Goal: Navigation & Orientation: Find specific page/section

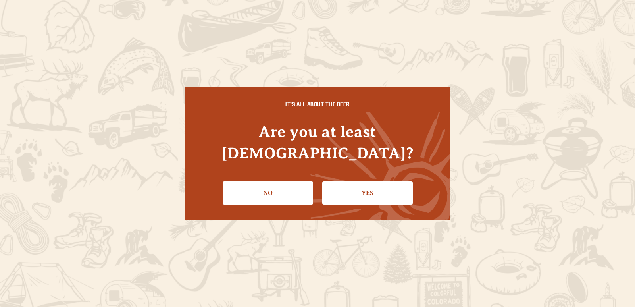
click at [376, 191] on link "Yes" at bounding box center [367, 192] width 91 height 23
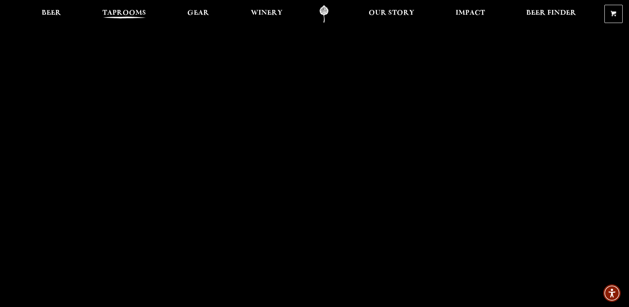
click at [137, 12] on span "Taprooms" at bounding box center [124, 13] width 44 height 6
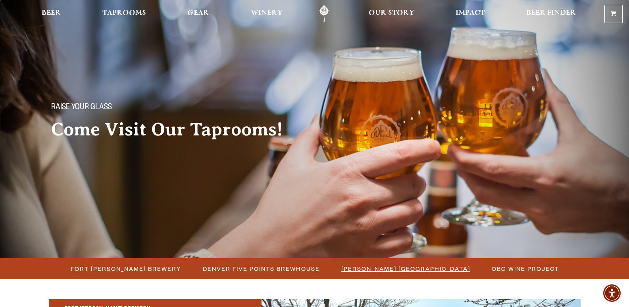
click at [407, 269] on span "[PERSON_NAME] [GEOGRAPHIC_DATA]" at bounding box center [406, 269] width 129 height 12
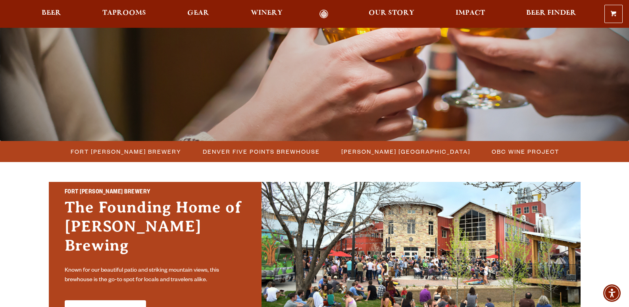
scroll to position [119, 0]
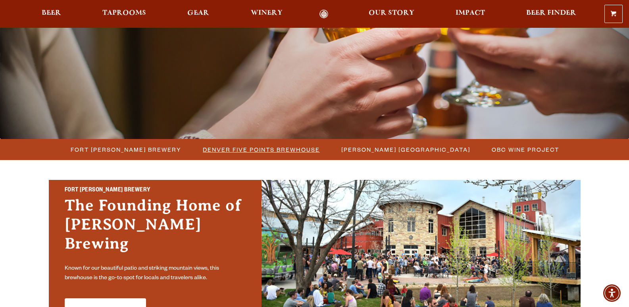
click at [291, 149] on span "Denver Five Points Brewhouse" at bounding box center [261, 150] width 117 height 12
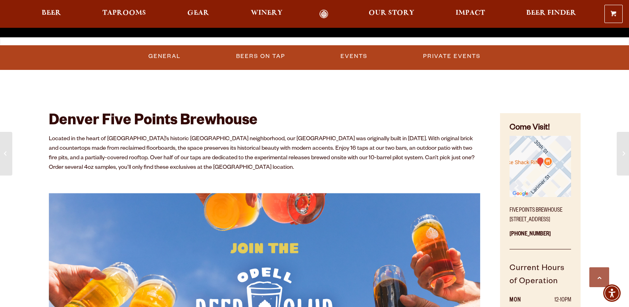
scroll to position [318, 0]
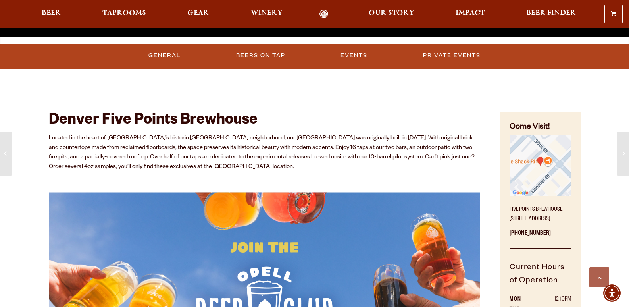
click at [271, 51] on link "Beers on Tap" at bounding box center [261, 55] width 56 height 18
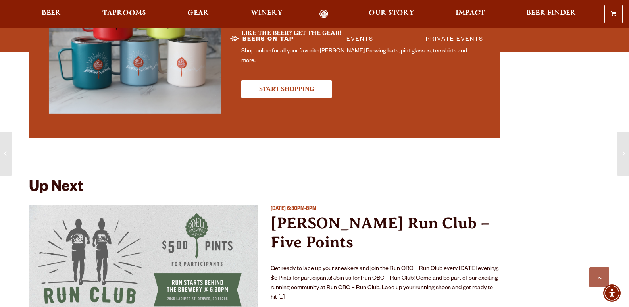
scroll to position [1992, 0]
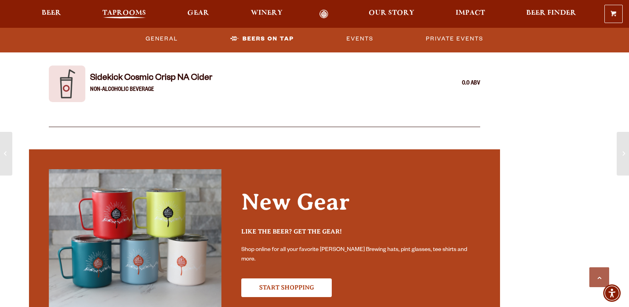
click at [129, 16] on span "Taprooms" at bounding box center [124, 13] width 44 height 6
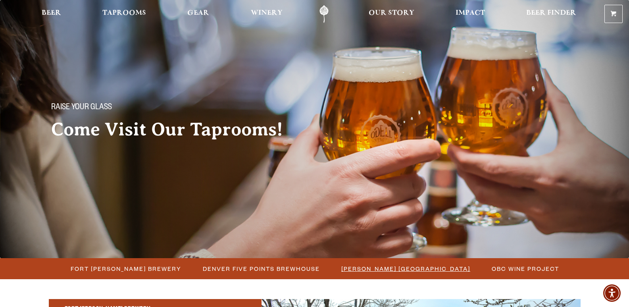
click at [365, 272] on span "[PERSON_NAME] [GEOGRAPHIC_DATA]" at bounding box center [406, 269] width 129 height 12
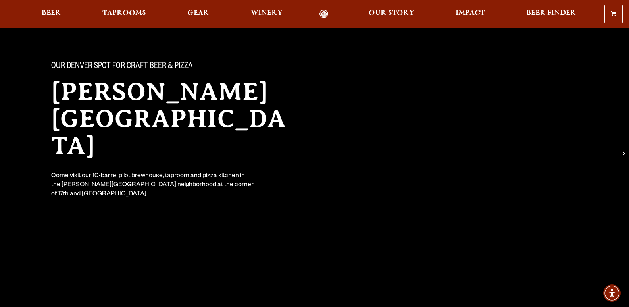
scroll to position [40, 0]
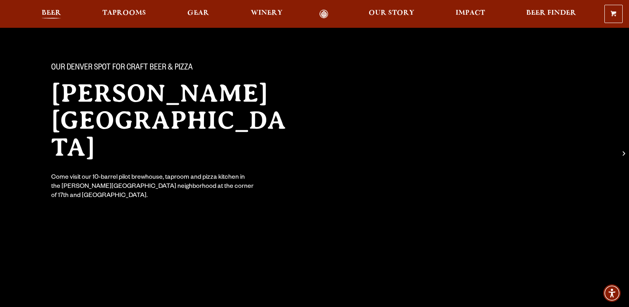
click at [48, 16] on span "Beer" at bounding box center [51, 13] width 19 height 6
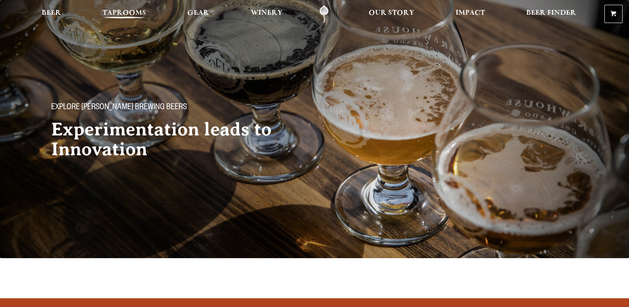
click at [127, 12] on span "Taprooms" at bounding box center [124, 13] width 44 height 6
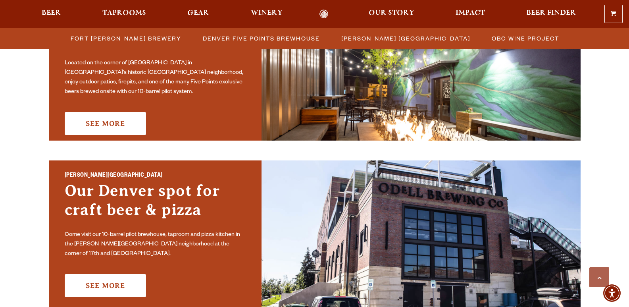
scroll to position [516, 0]
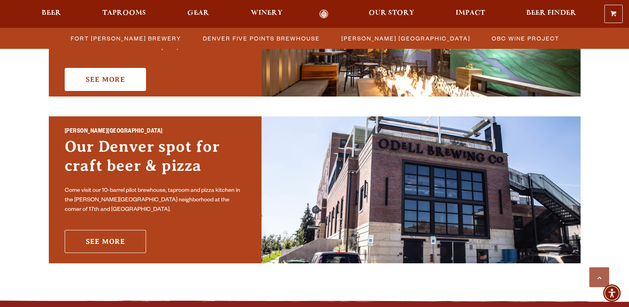
click at [120, 232] on link "See More" at bounding box center [105, 241] width 81 height 23
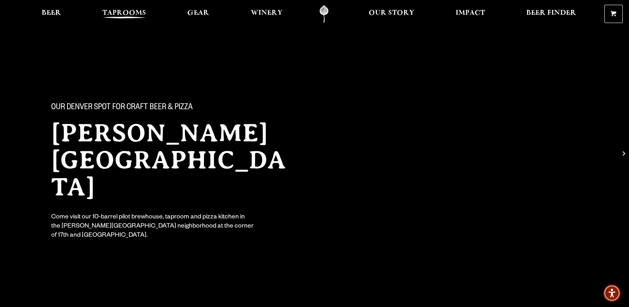
click at [126, 16] on span "Taprooms" at bounding box center [124, 13] width 44 height 6
